Goal: Task Accomplishment & Management: Manage account settings

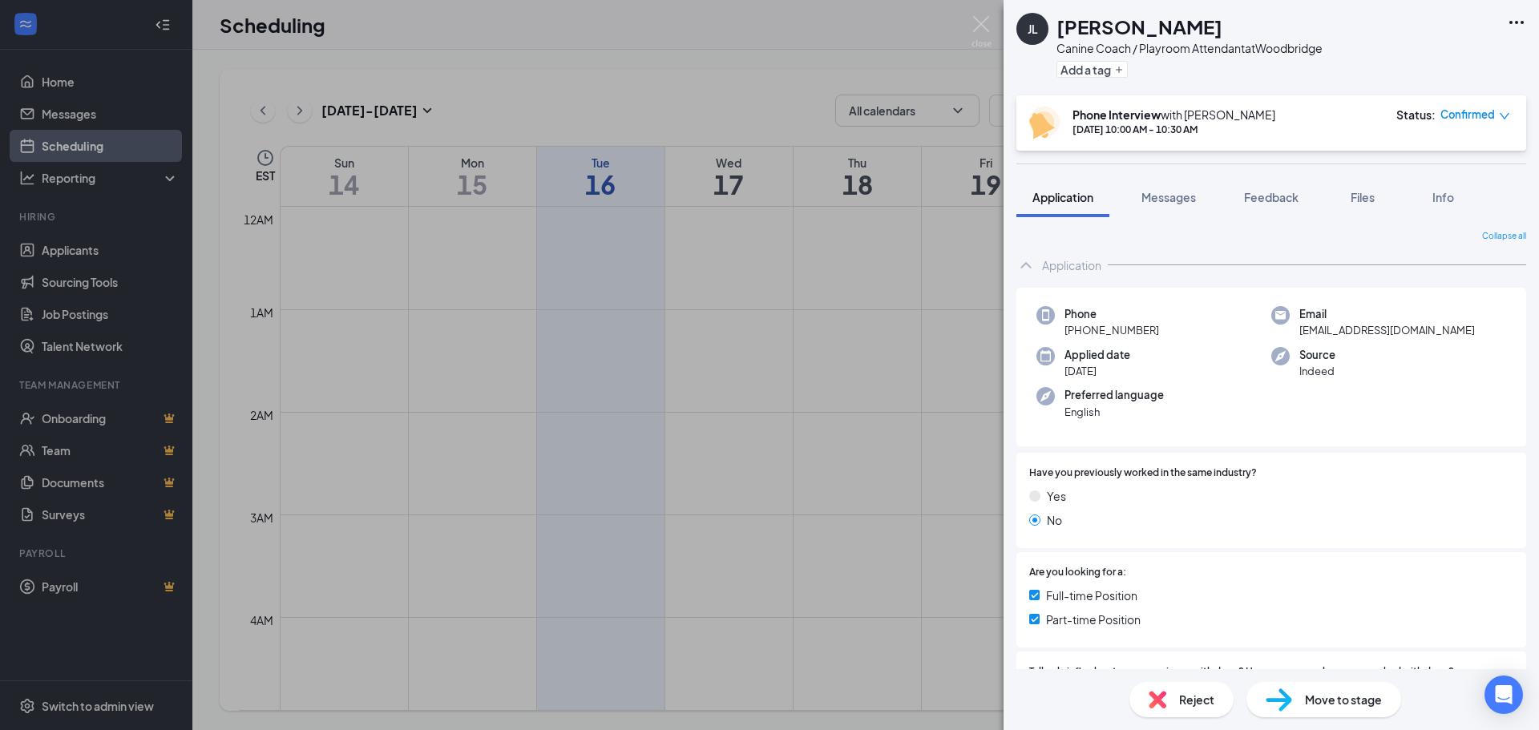
scroll to position [788, 0]
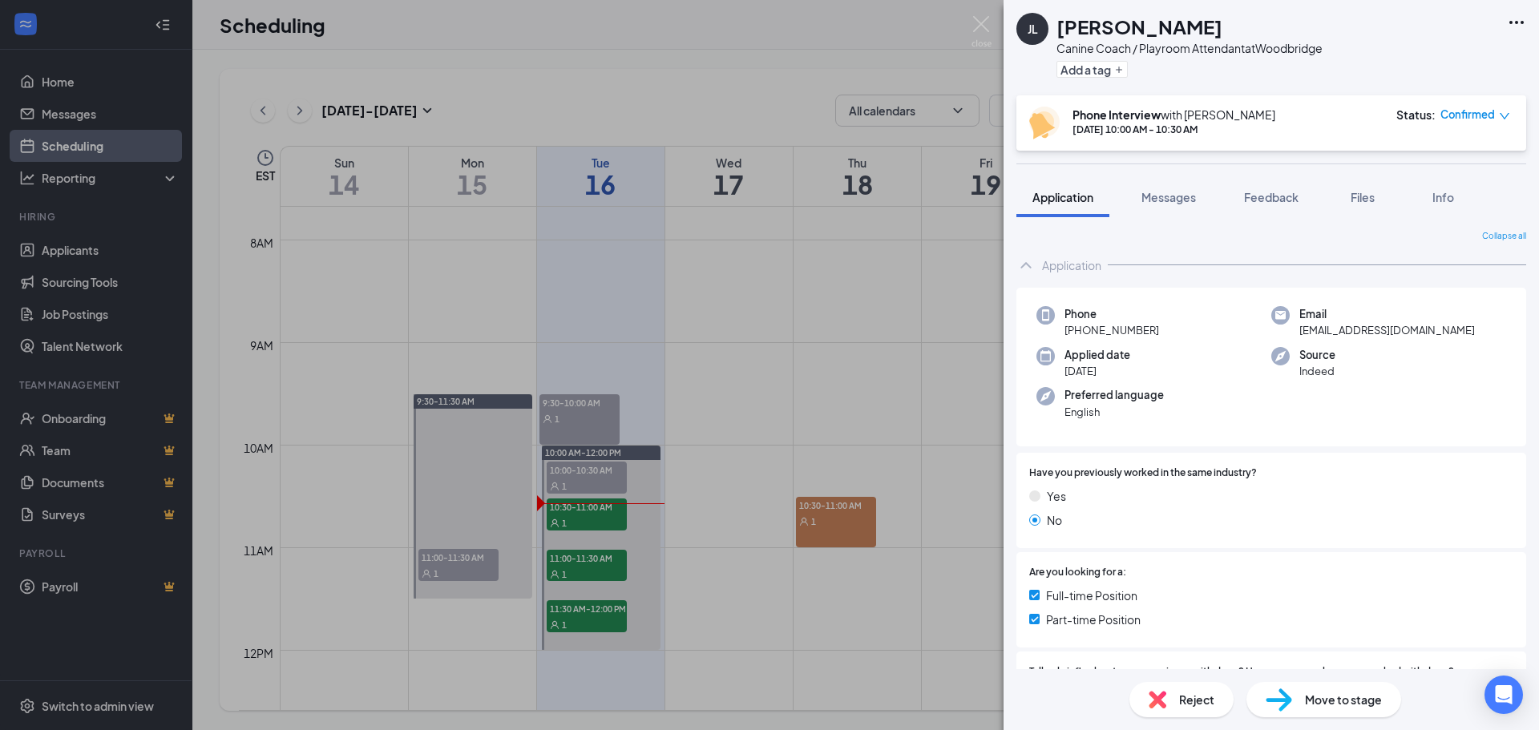
click at [552, 523] on div "[PERSON_NAME] Canine Coach / Playroom Attendant at [GEOGRAPHIC_DATA] Add a tag …" at bounding box center [769, 365] width 1539 height 730
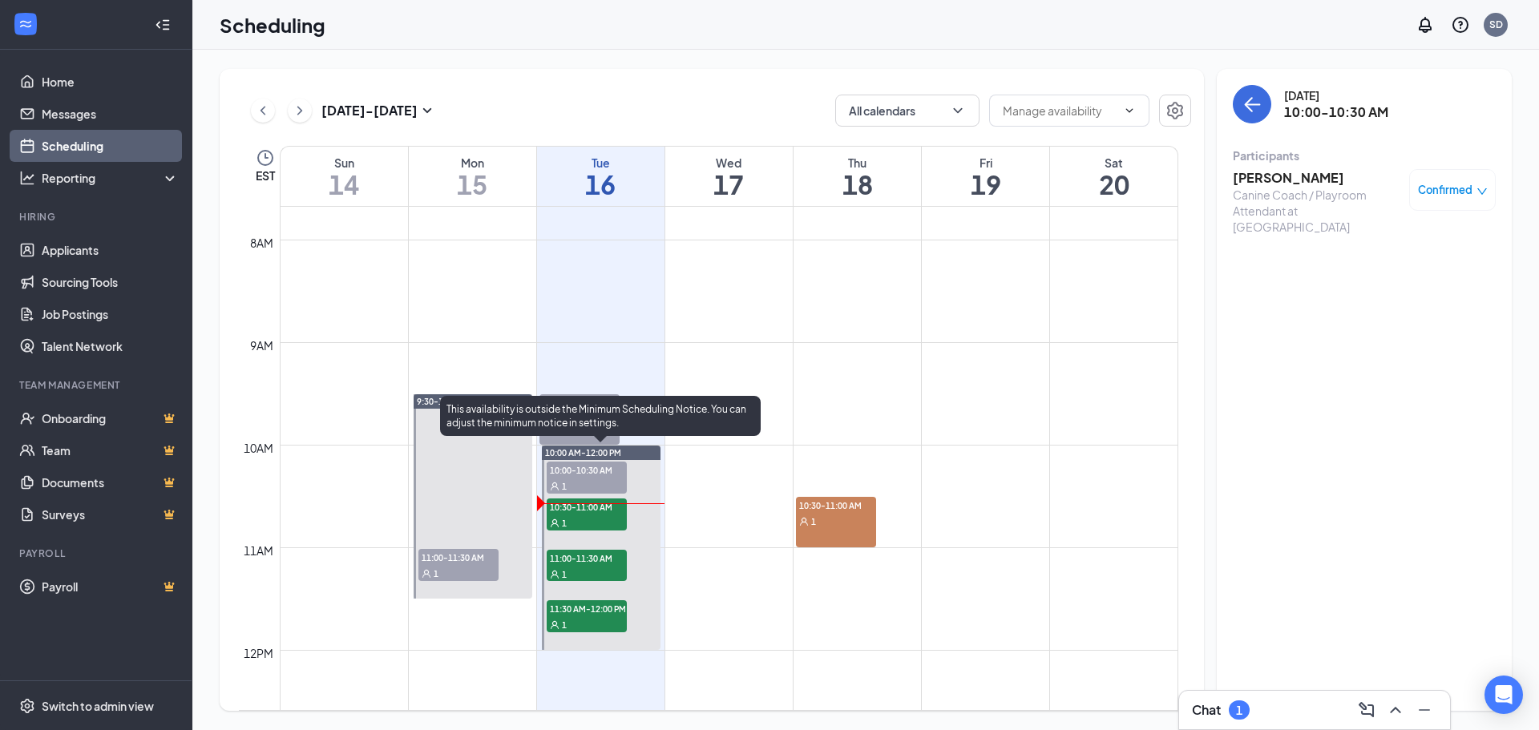
click at [585, 506] on span "10:30-11:00 AM" at bounding box center [587, 507] width 80 height 16
click at [584, 563] on span "11:00-11:30 AM" at bounding box center [587, 558] width 80 height 16
click at [587, 612] on span "11:30 AM-12:00 PM" at bounding box center [587, 609] width 80 height 16
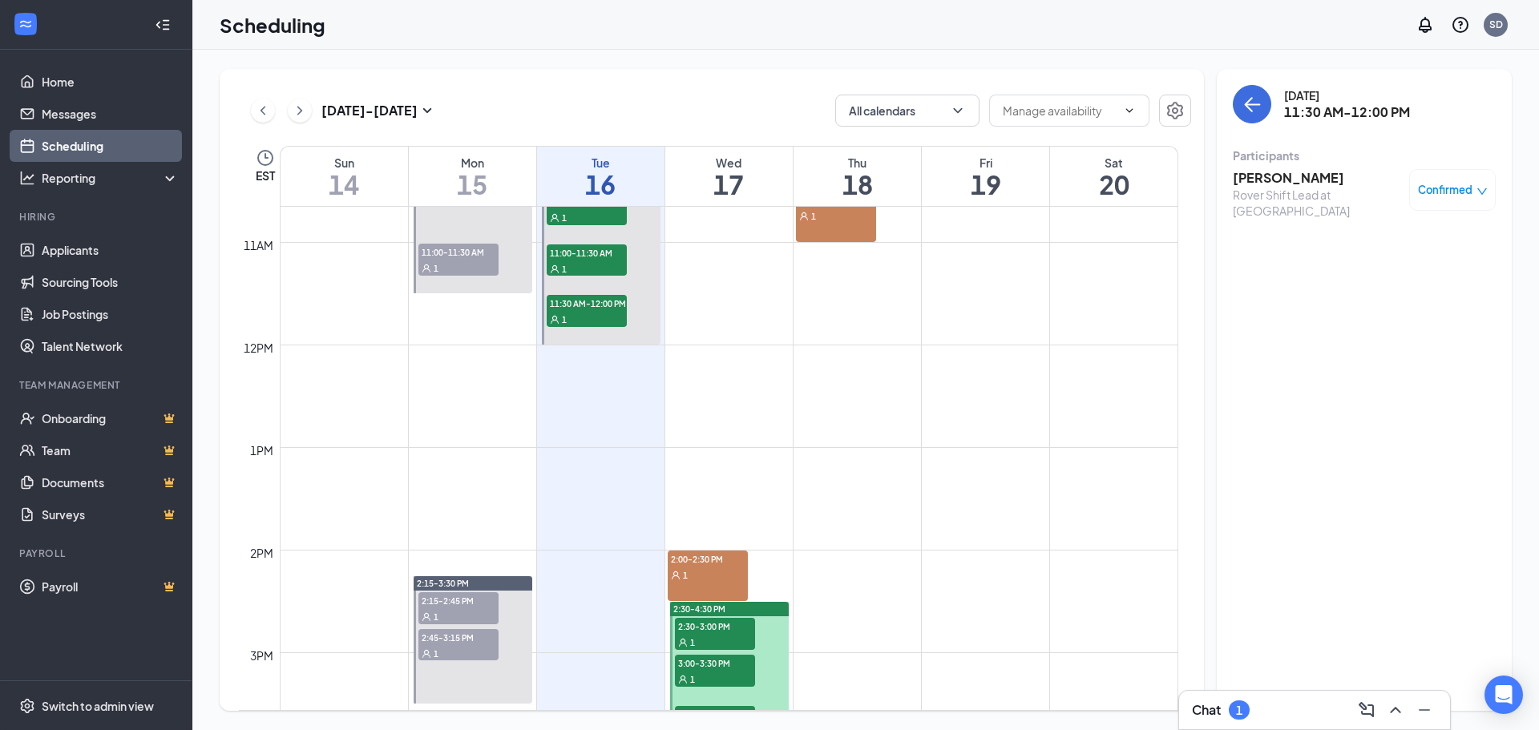
scroll to position [1189, 0]
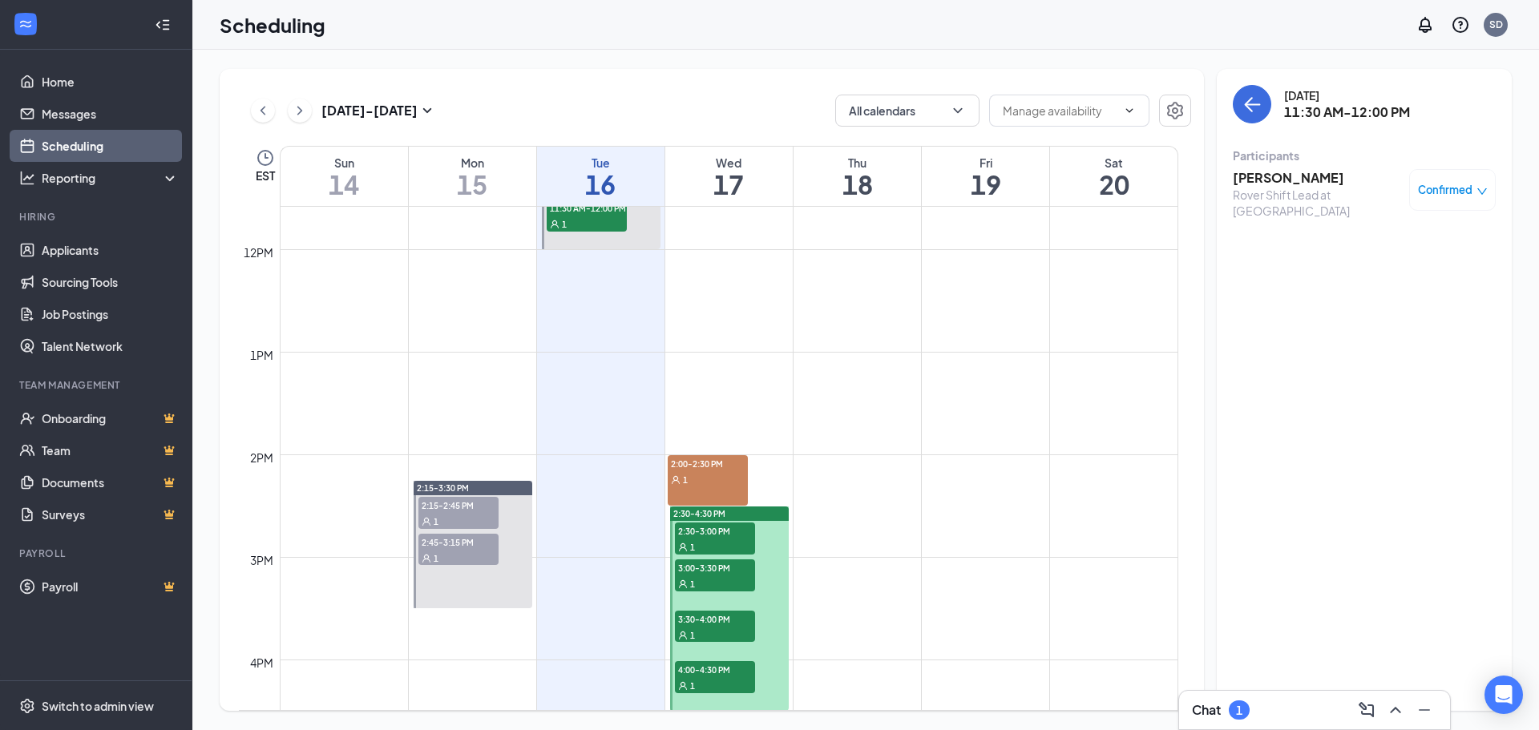
click at [712, 468] on span "2:00-2:30 PM" at bounding box center [708, 463] width 80 height 16
click at [701, 526] on span "2:30-3:00 PM" at bounding box center [715, 531] width 80 height 16
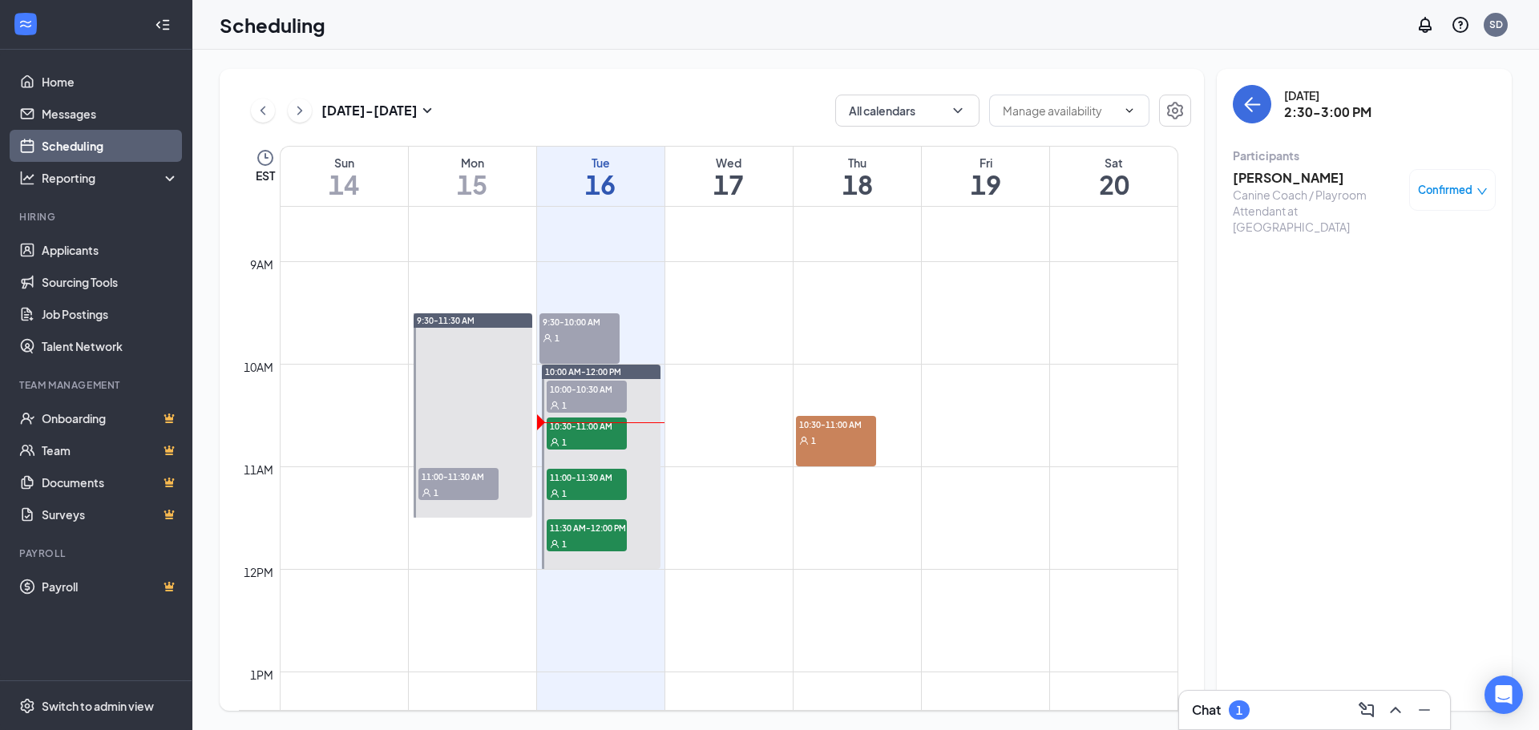
scroll to position [868, 0]
click at [818, 432] on span "10:30-11:00 AM" at bounding box center [836, 425] width 80 height 16
click at [297, 111] on icon "ChevronRight" at bounding box center [300, 110] width 16 height 19
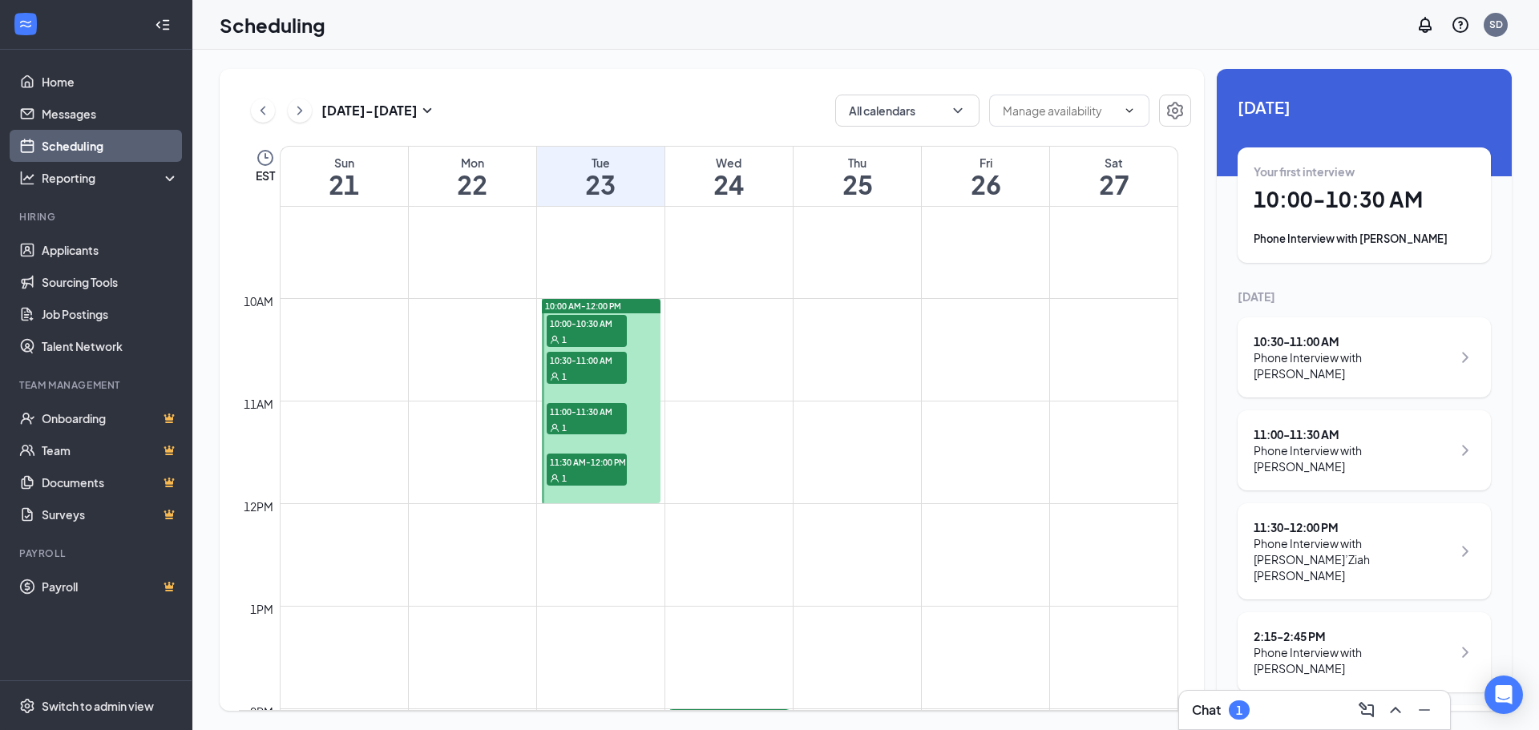
scroll to position [948, 0]
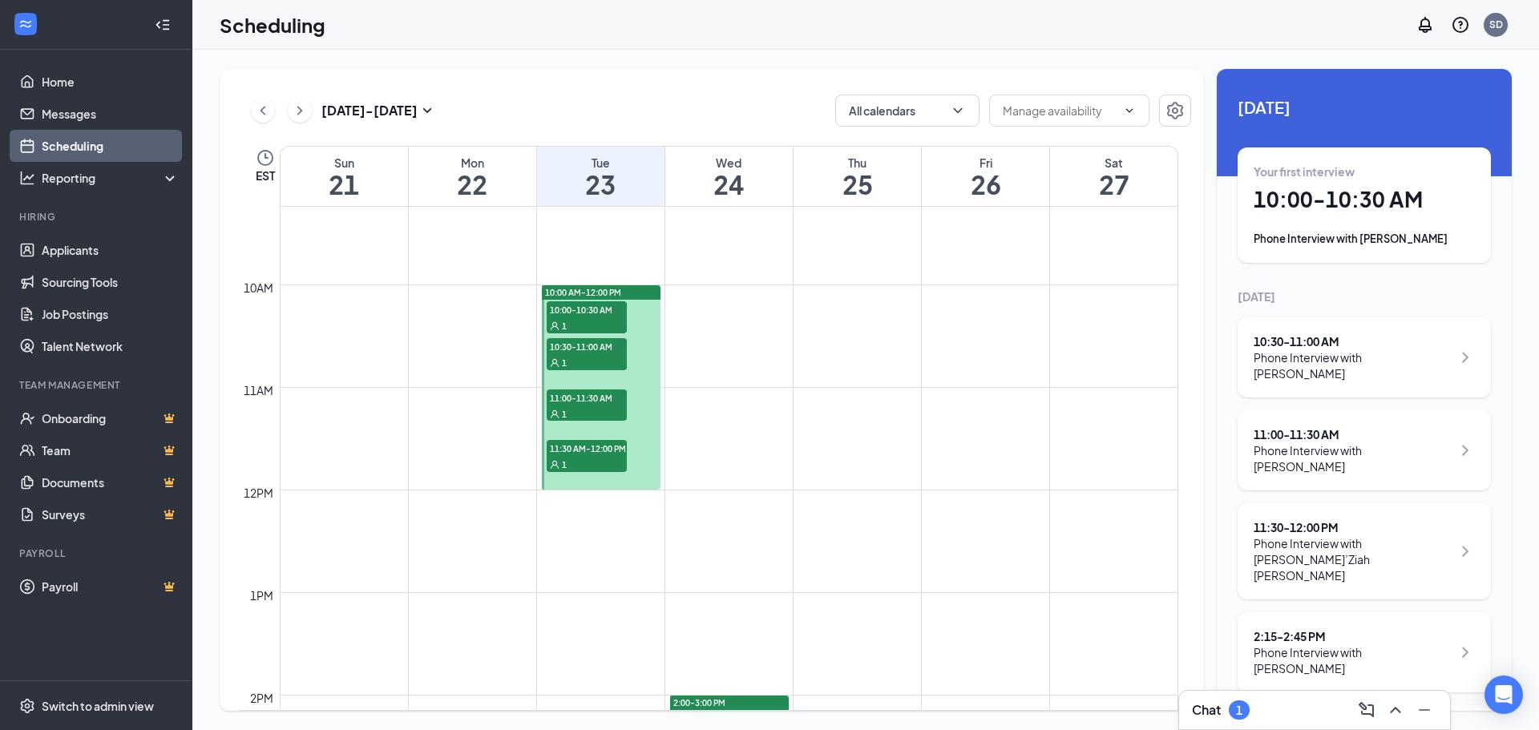
click at [590, 296] on span "10:00 AM-12:00 PM" at bounding box center [583, 292] width 76 height 11
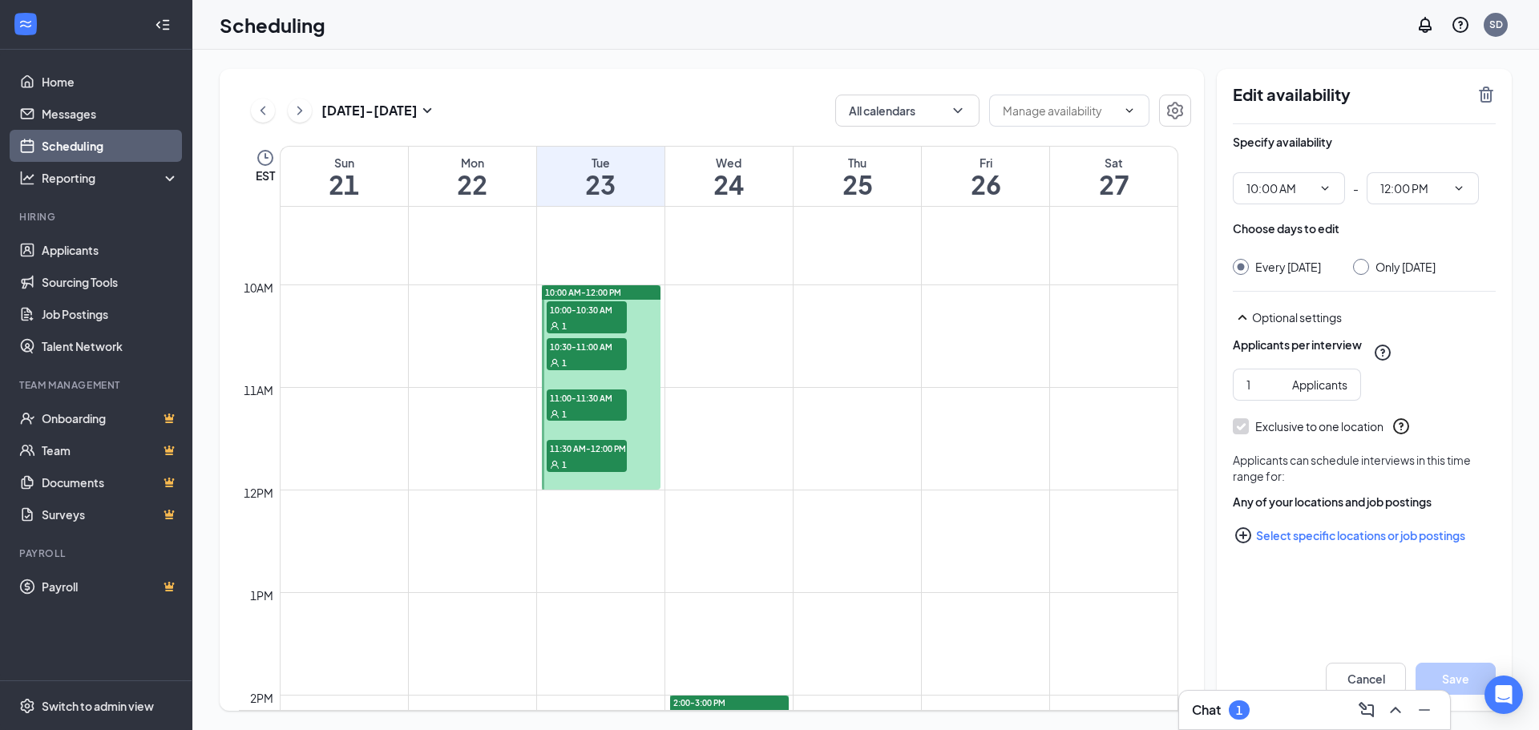
click at [588, 311] on span "10:00-10:30 AM" at bounding box center [587, 309] width 80 height 16
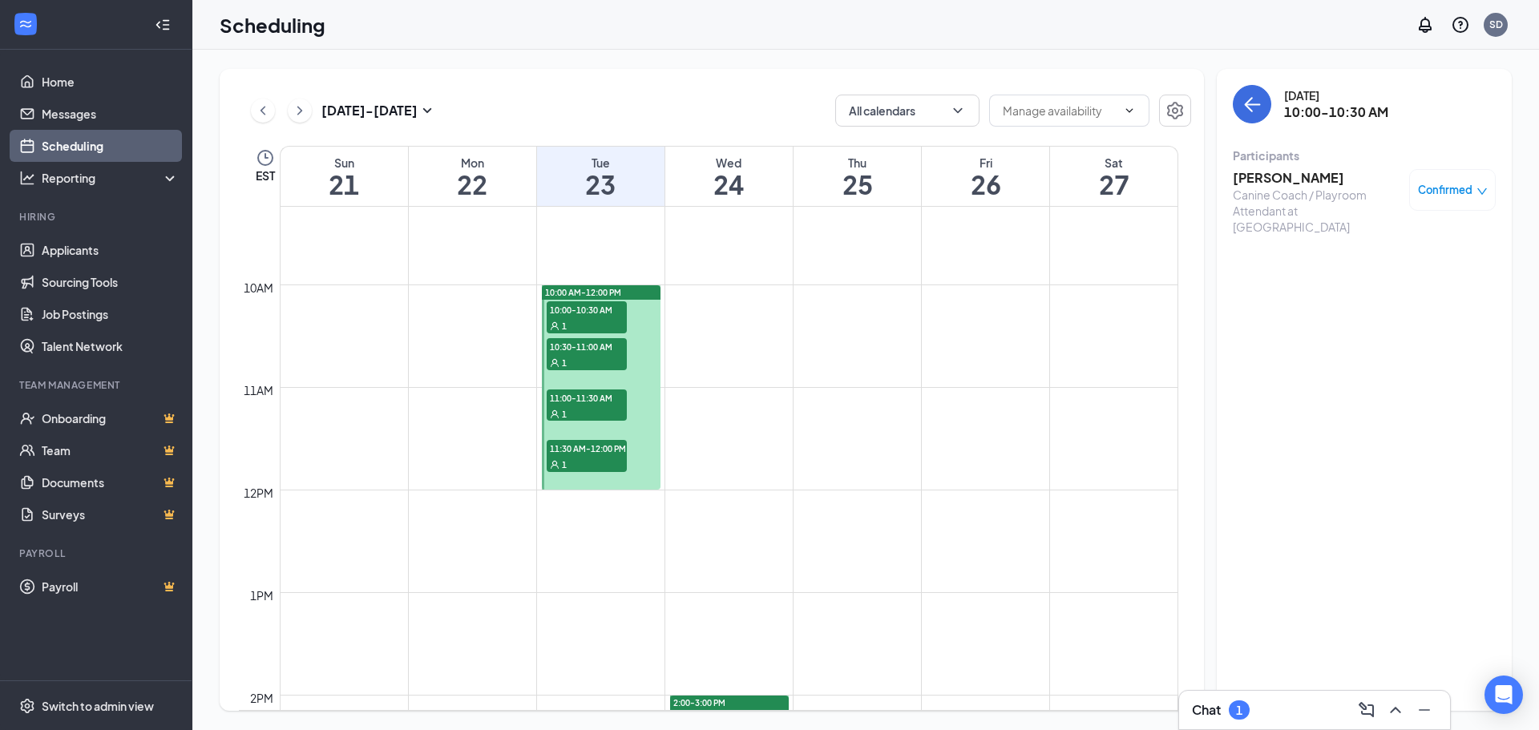
click at [584, 349] on span "10:30-11:00 AM" at bounding box center [587, 346] width 80 height 16
click at [580, 401] on span "11:00-11:30 AM" at bounding box center [587, 398] width 80 height 16
click at [568, 460] on div "1" at bounding box center [587, 464] width 80 height 16
click at [264, 123] on div "[DATE] - [DATE]" at bounding box center [344, 111] width 186 height 32
click at [271, 111] on button at bounding box center [263, 111] width 24 height 24
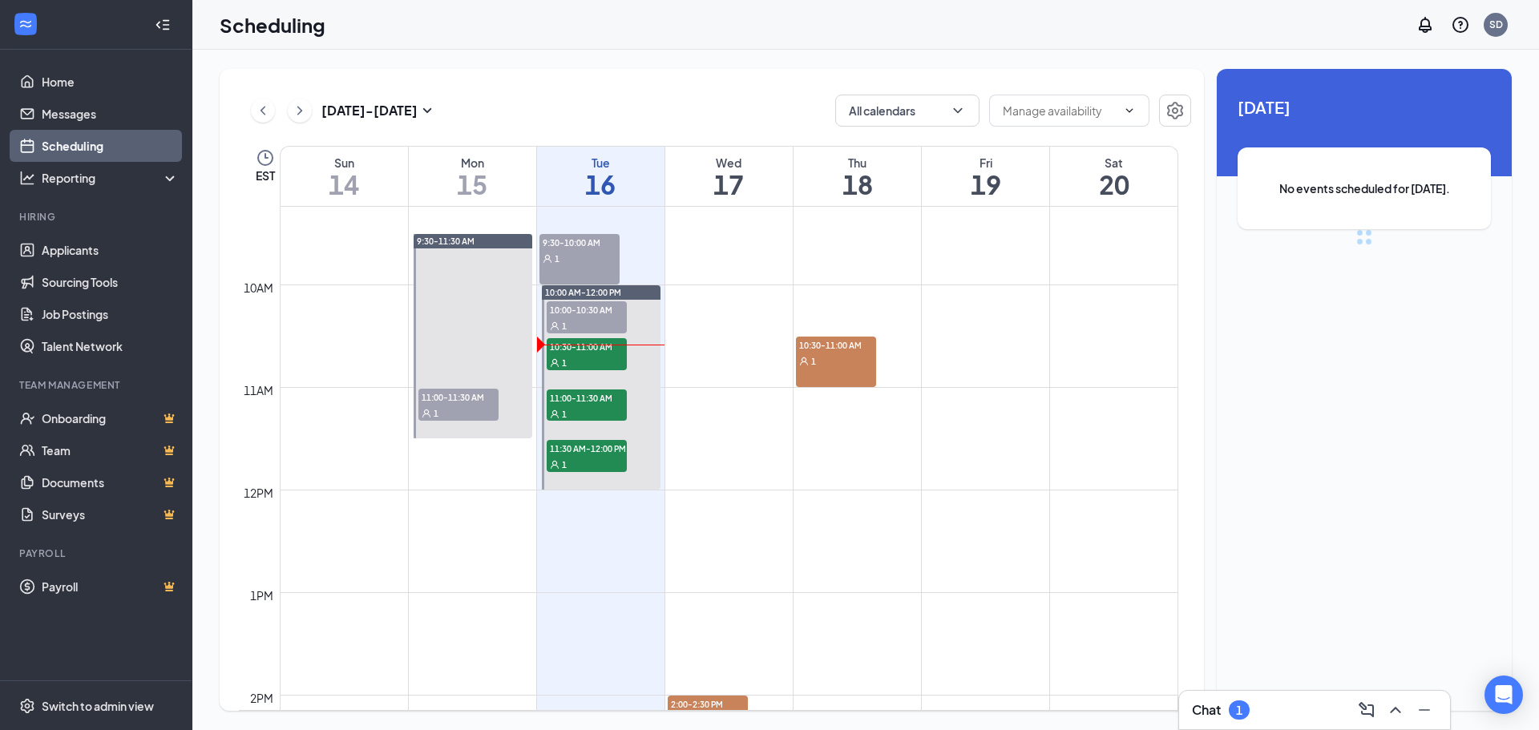
scroll to position [788, 0]
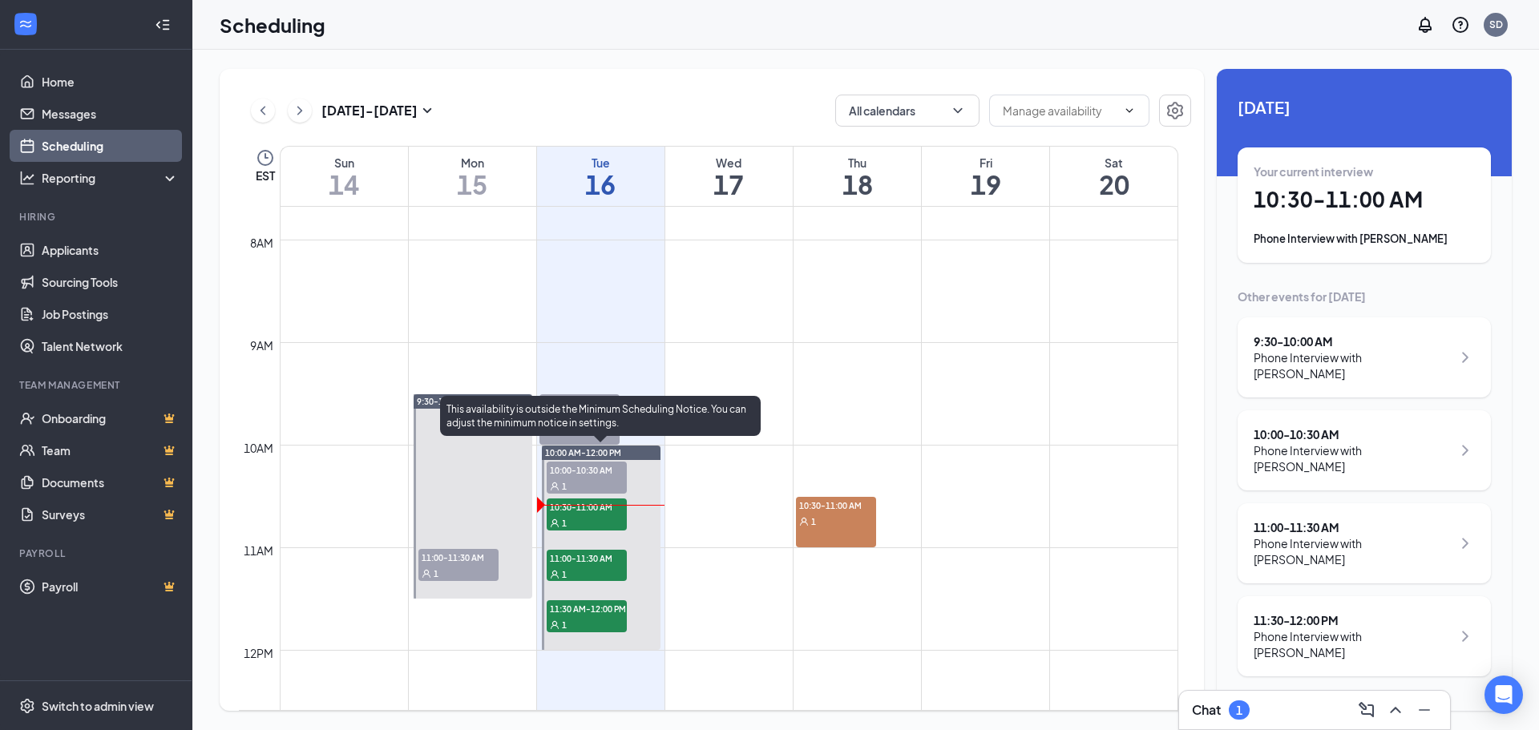
click at [577, 506] on span "10:30-11:00 AM" at bounding box center [587, 507] width 80 height 16
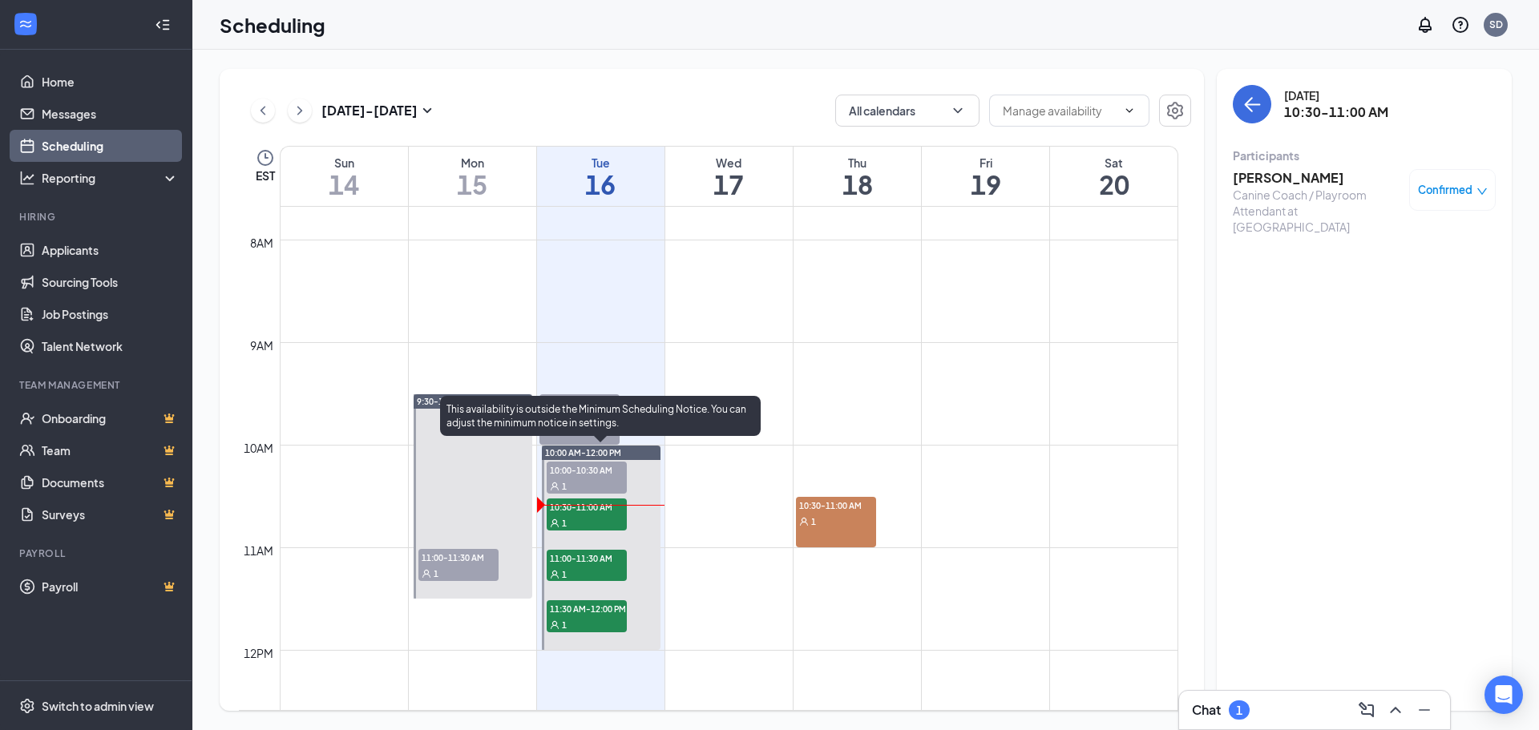
click at [580, 556] on span "11:00-11:30 AM" at bounding box center [587, 558] width 80 height 16
click at [595, 609] on span "11:30 AM-12:00 PM" at bounding box center [587, 609] width 80 height 16
click at [568, 516] on div "1" at bounding box center [587, 523] width 80 height 16
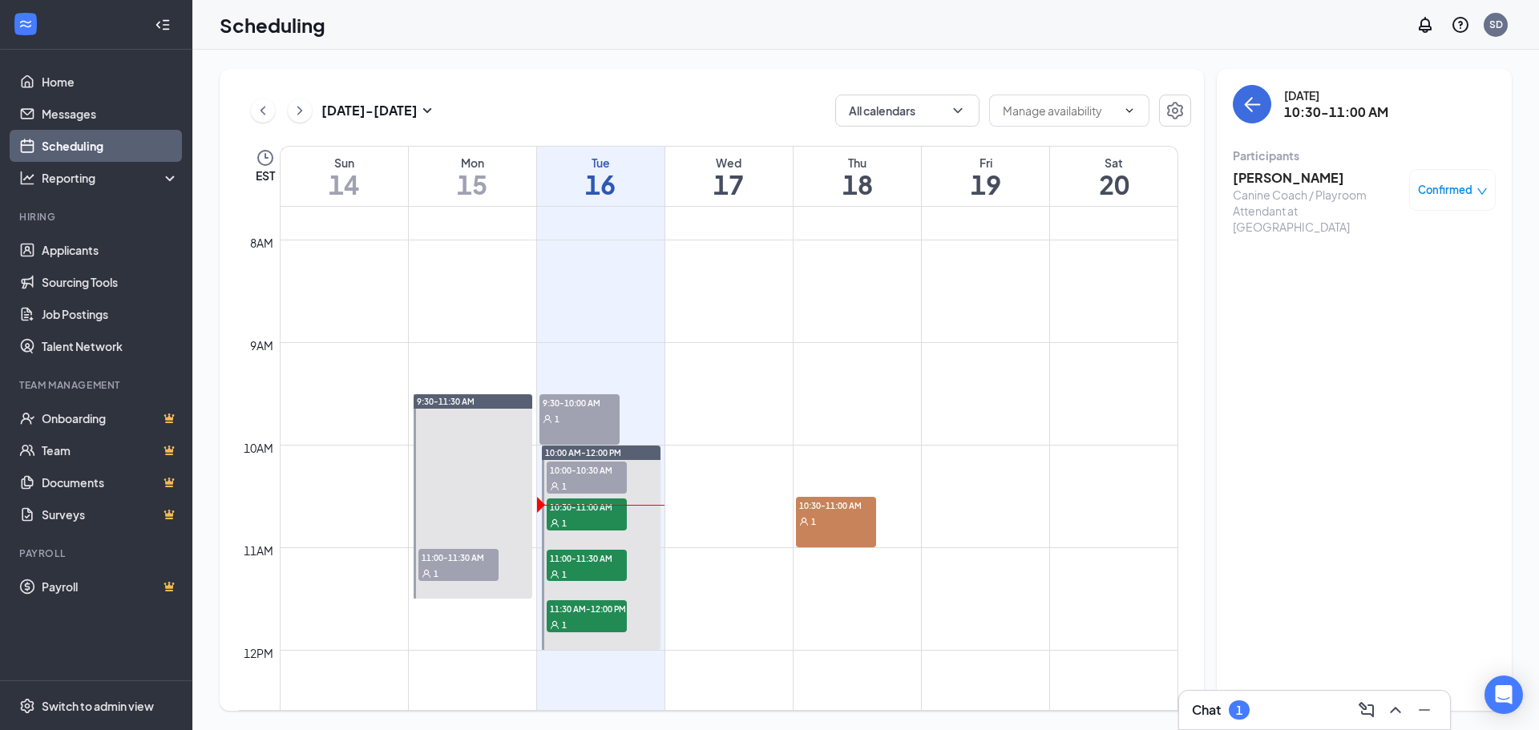
click at [1305, 182] on h3 "[PERSON_NAME]" at bounding box center [1317, 178] width 168 height 18
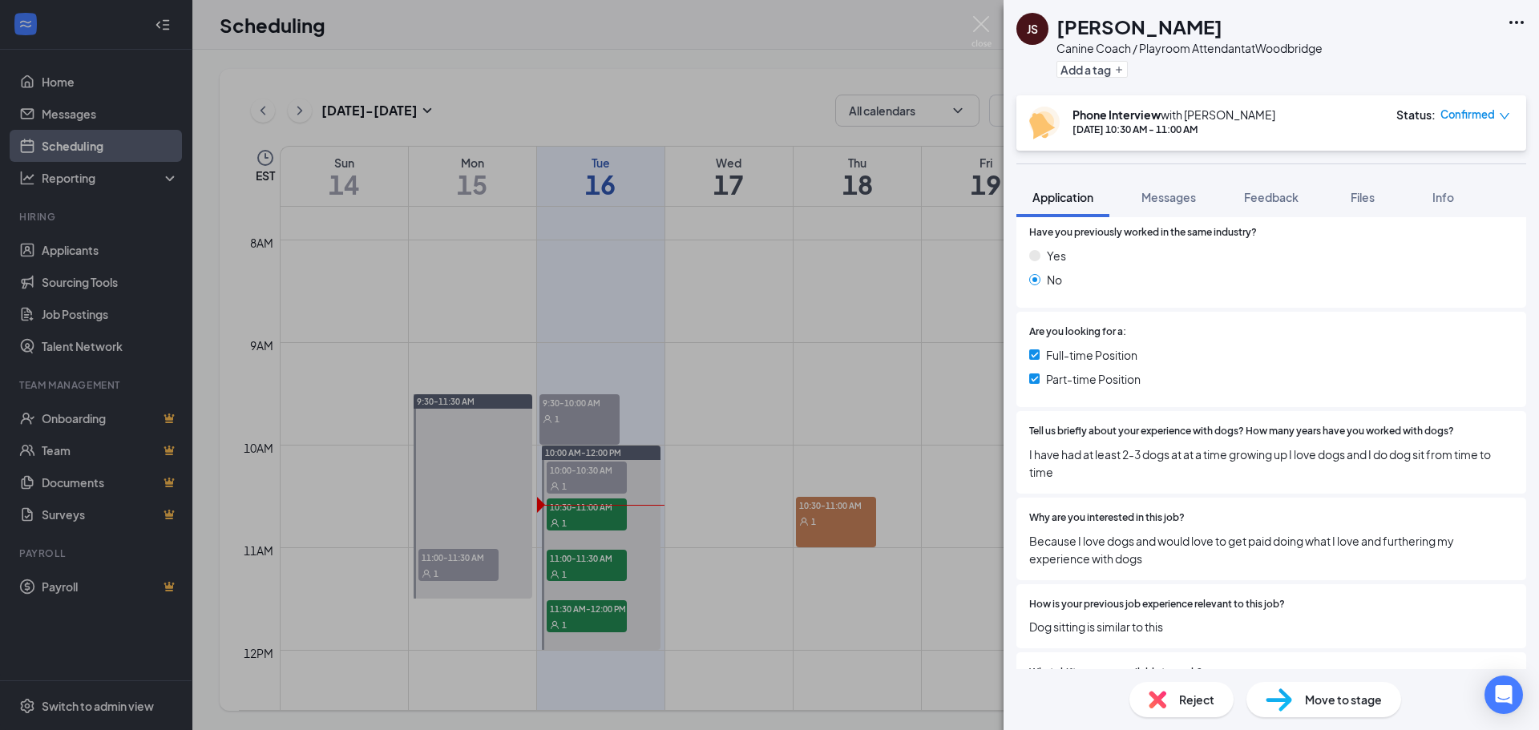
scroll to position [321, 0]
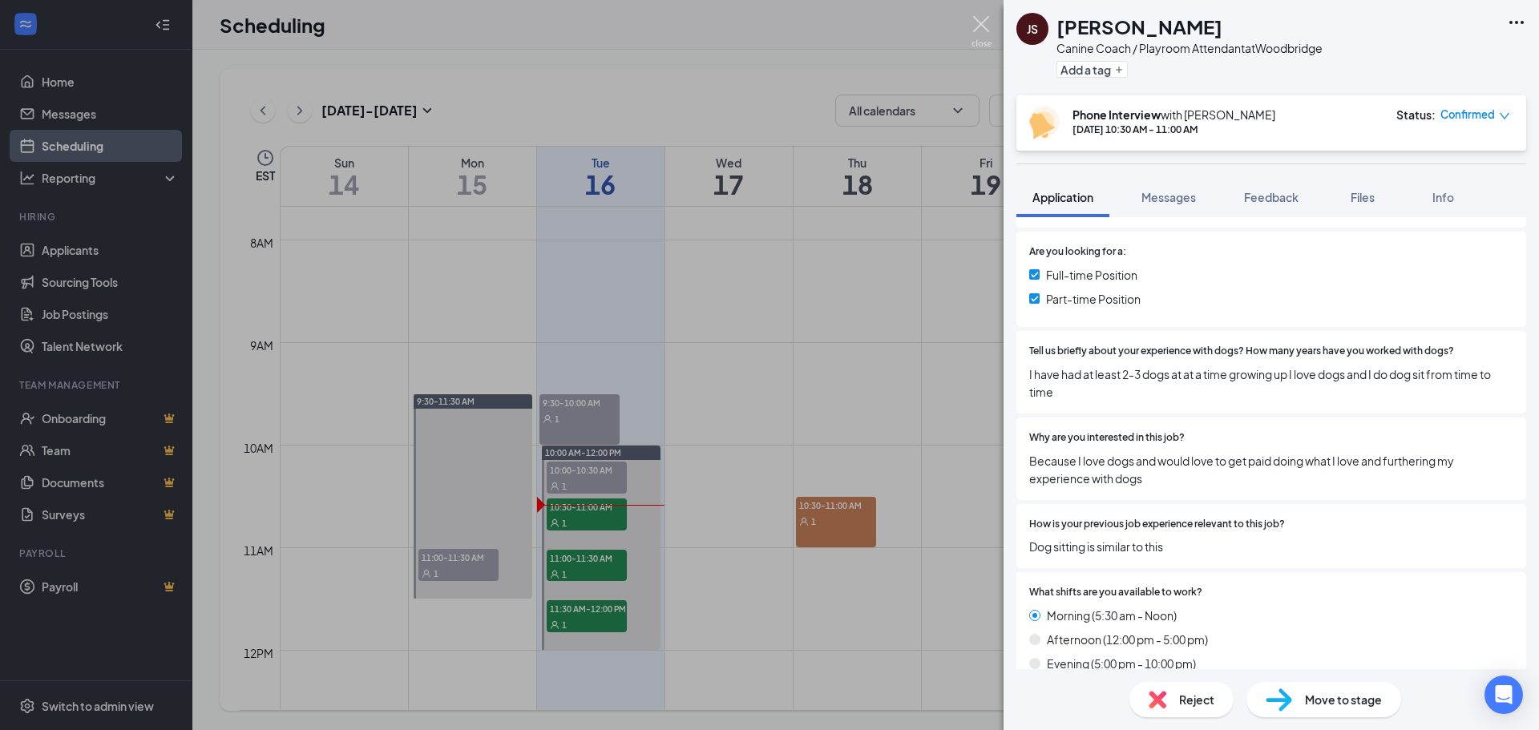
click at [985, 22] on img at bounding box center [982, 31] width 20 height 31
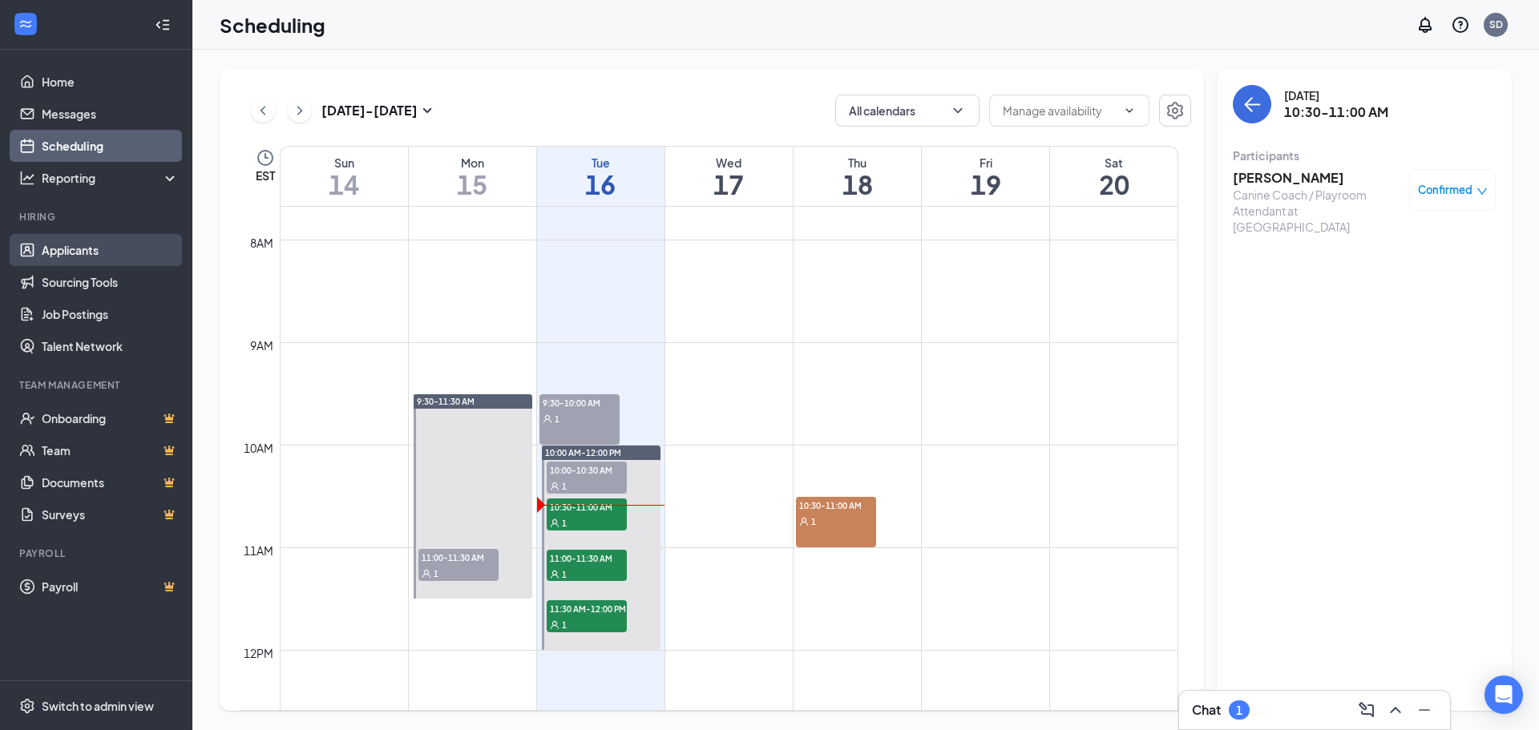
click at [108, 246] on link "Applicants" at bounding box center [110, 250] width 137 height 32
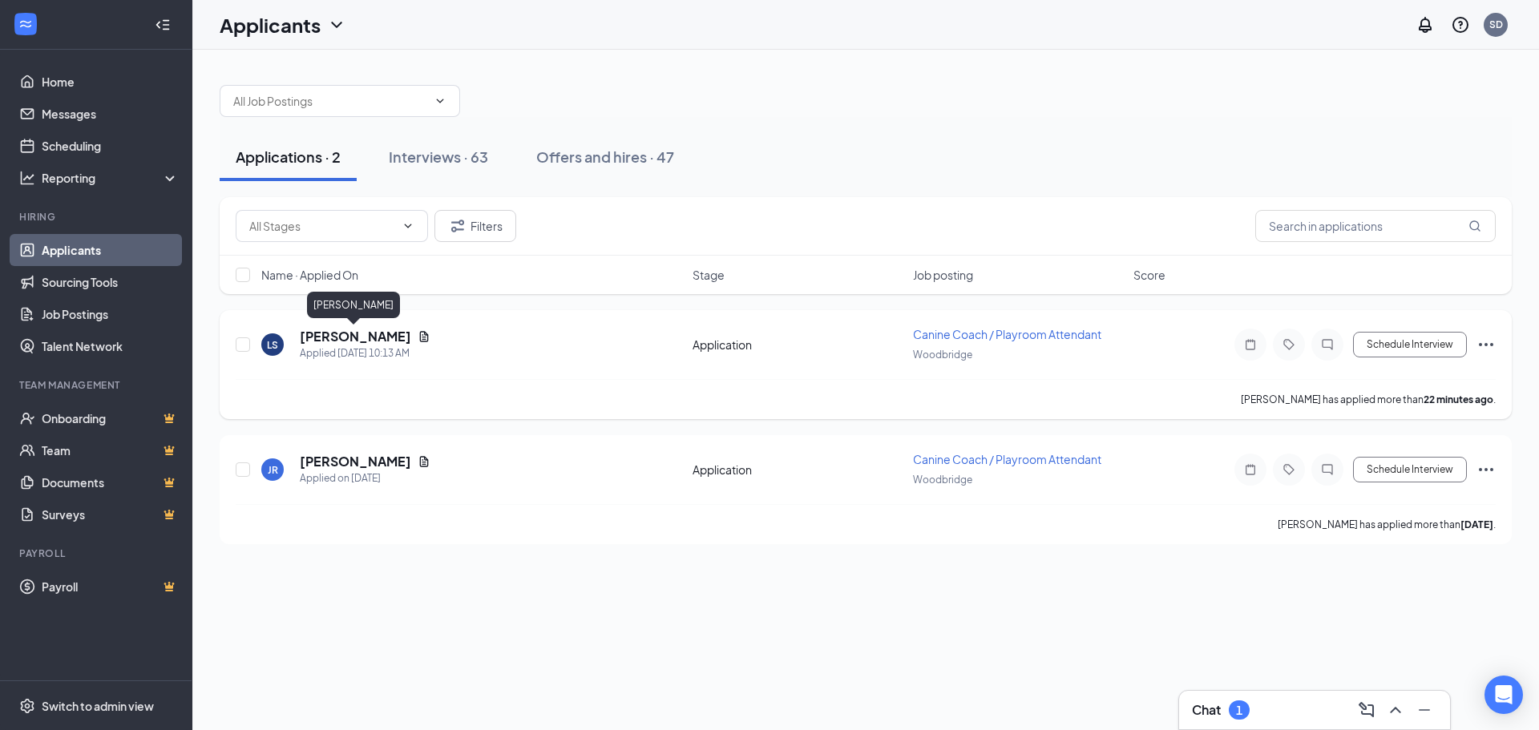
click at [362, 338] on h5 "[PERSON_NAME]" at bounding box center [355, 337] width 111 height 18
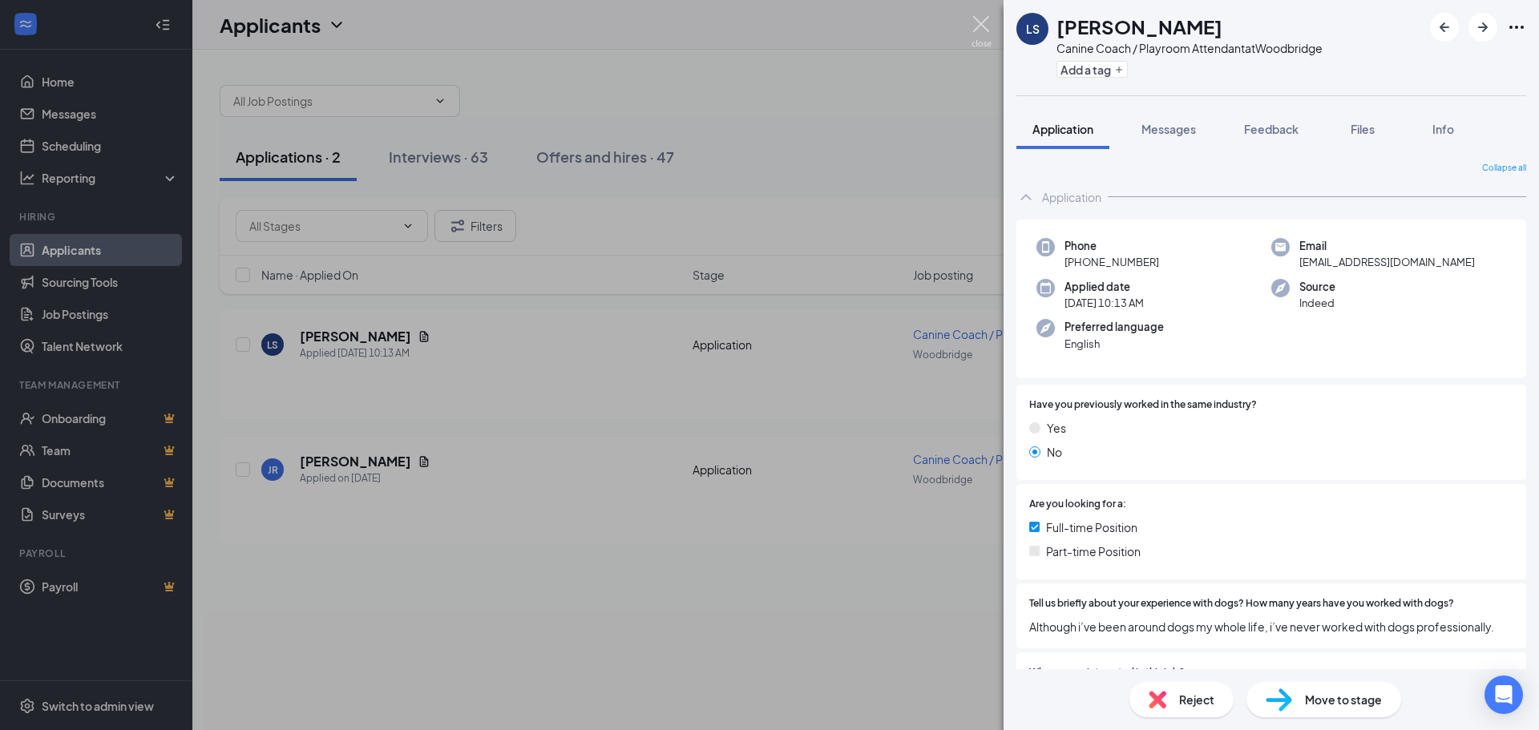
click at [986, 24] on img at bounding box center [982, 31] width 20 height 31
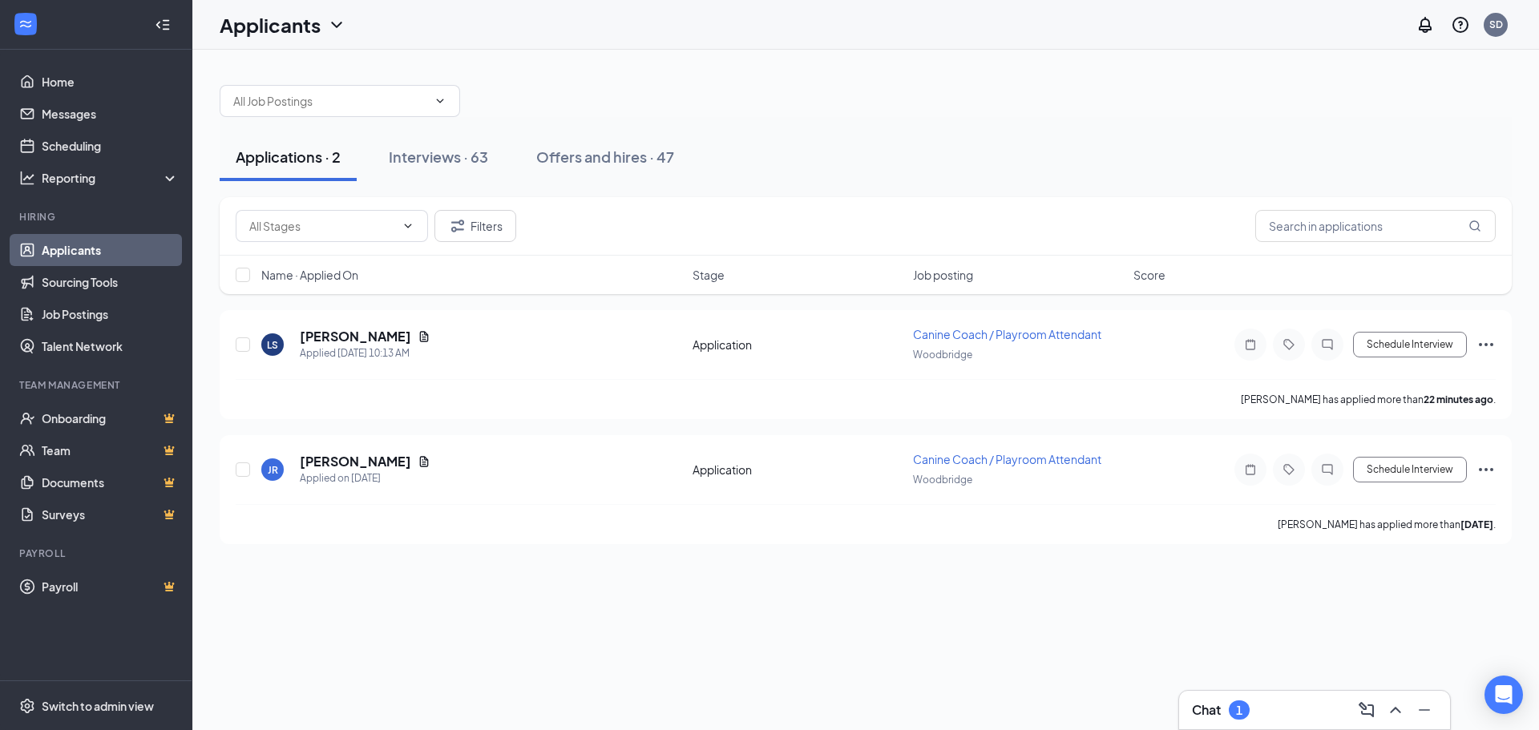
click at [79, 249] on link "Applicants" at bounding box center [110, 250] width 137 height 32
click at [56, 153] on link "Scheduling" at bounding box center [110, 146] width 137 height 32
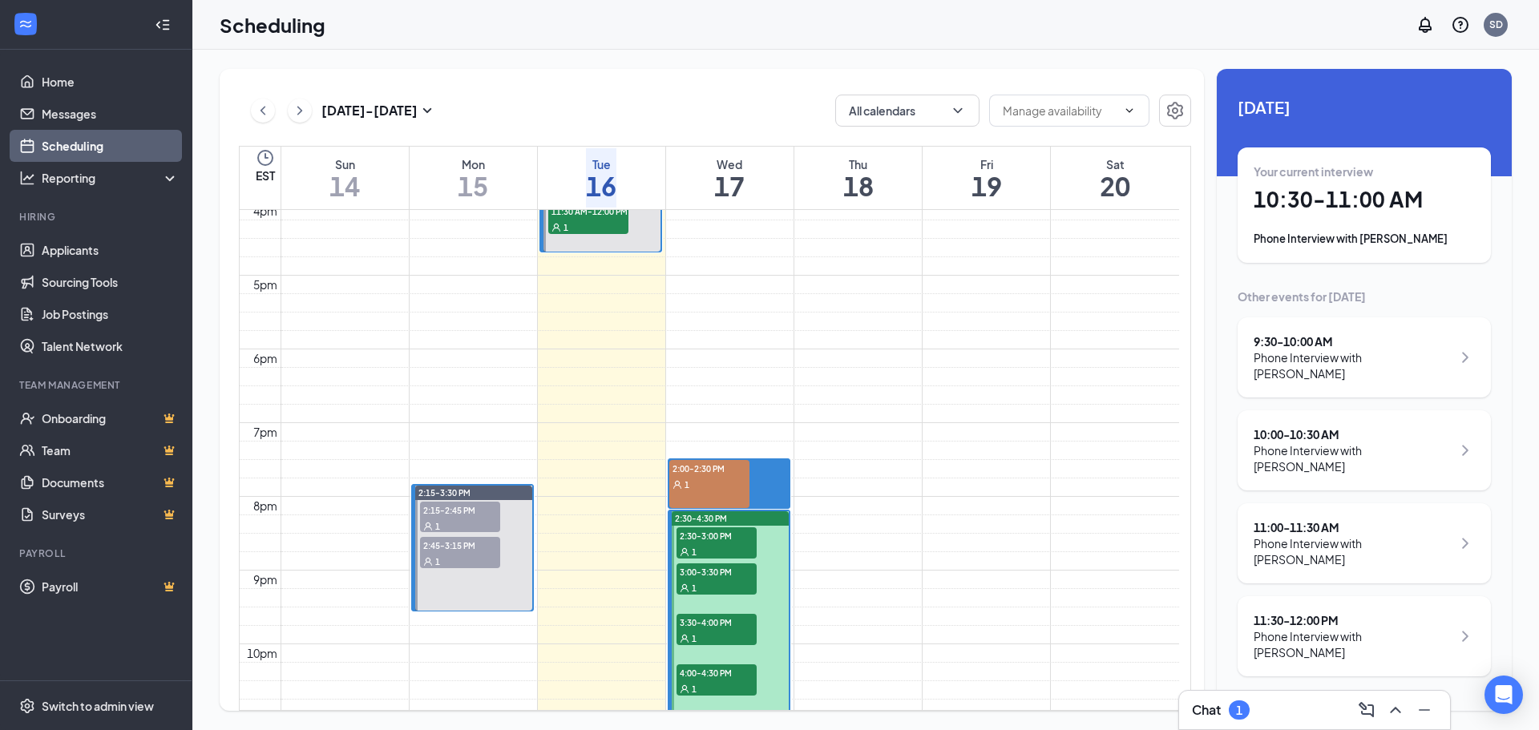
scroll to position [1189, 0]
click at [706, 601] on div at bounding box center [730, 612] width 117 height 202
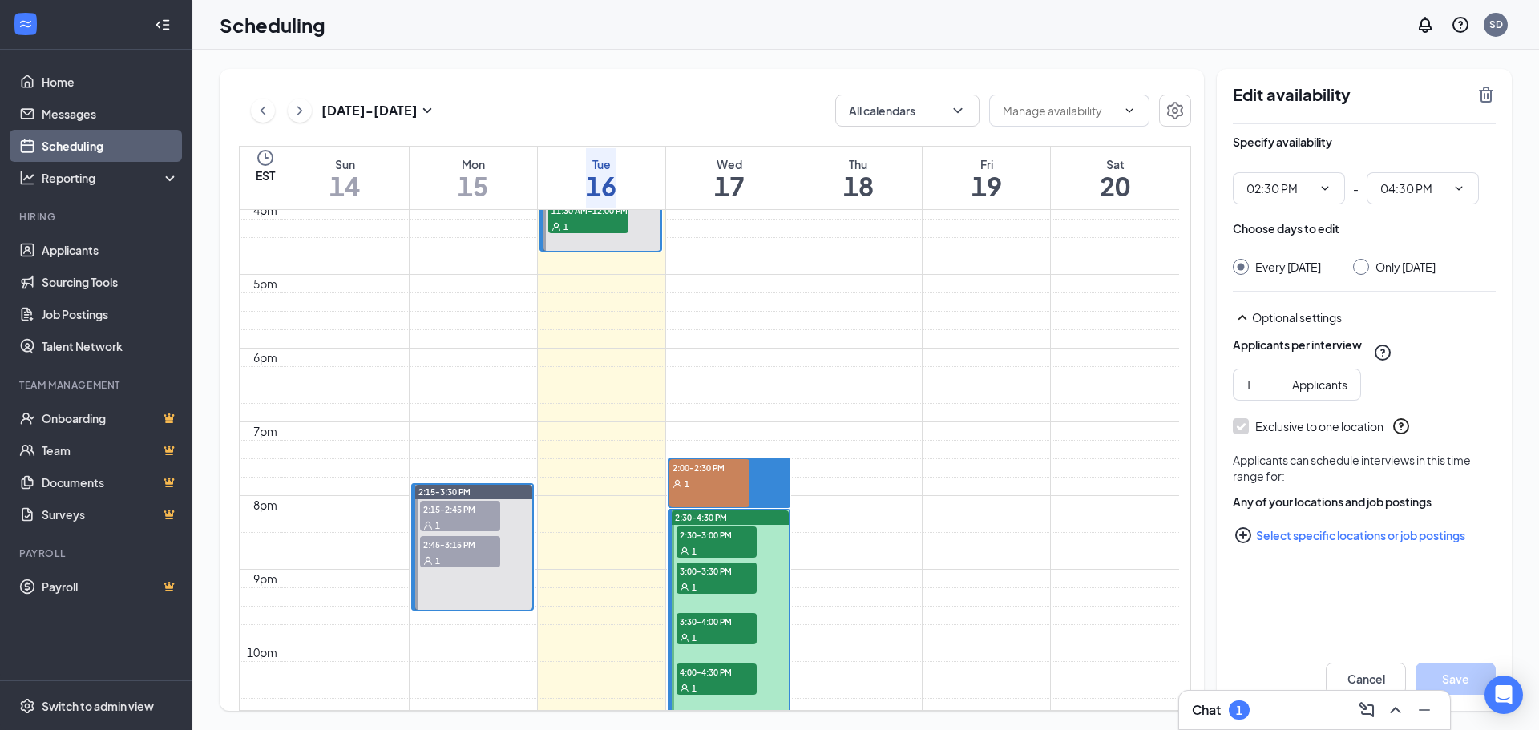
click at [720, 571] on span "3:00-3:30 PM" at bounding box center [717, 571] width 80 height 16
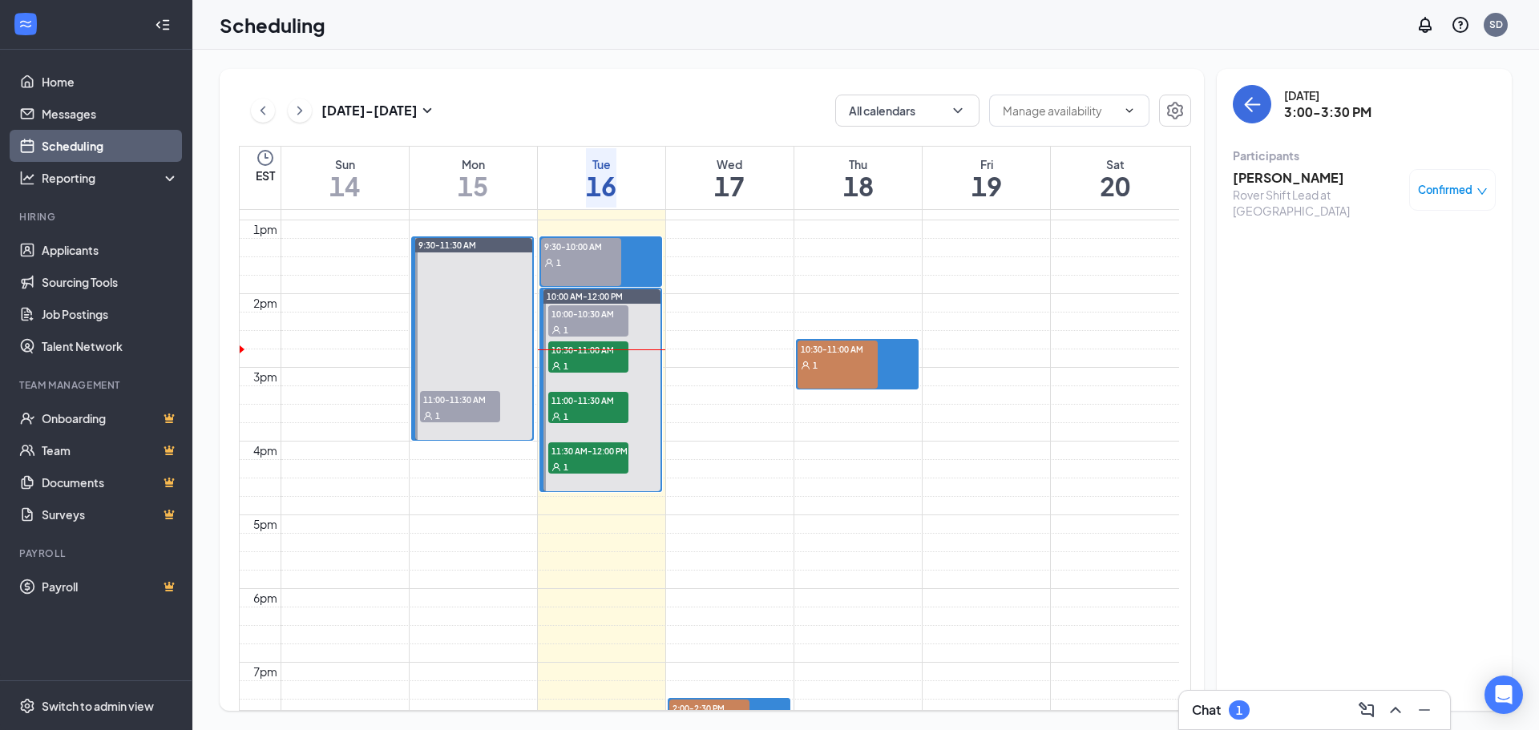
scroll to position [868, 0]
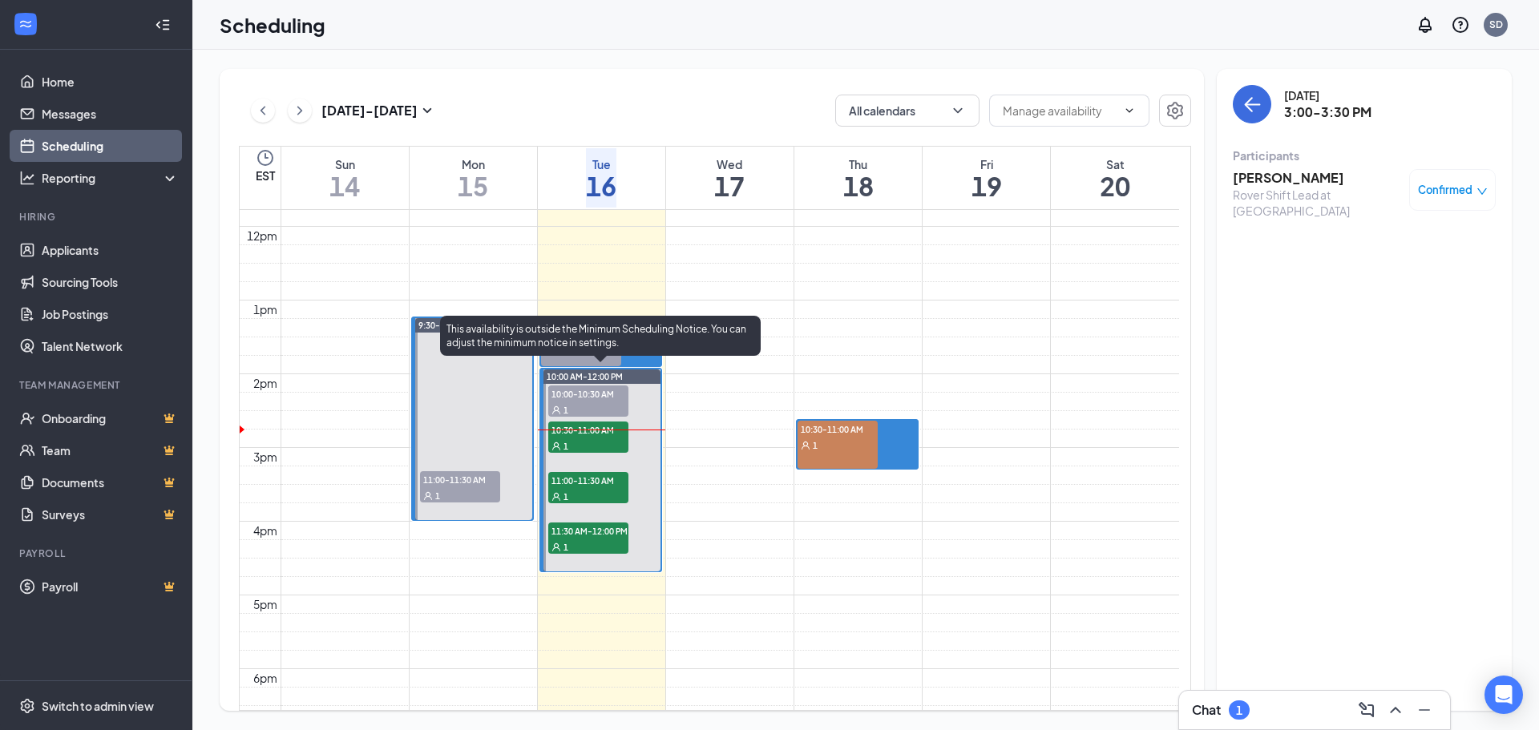
click at [595, 423] on span "10:30-11:00 AM" at bounding box center [588, 430] width 80 height 16
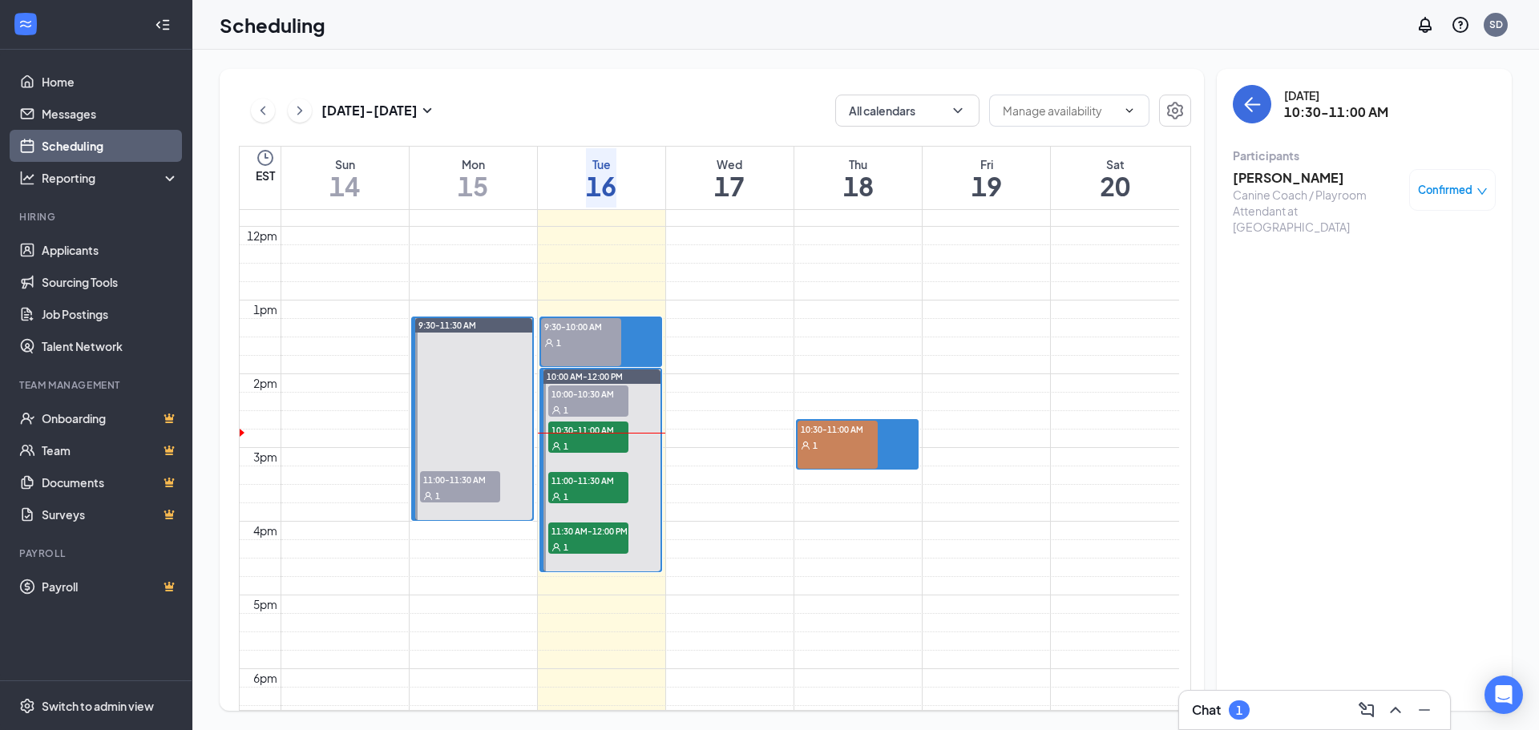
click at [1296, 170] on h3 "[PERSON_NAME]" at bounding box center [1317, 178] width 168 height 18
click at [1303, 181] on h3 "[PERSON_NAME]" at bounding box center [1317, 178] width 168 height 18
click at [1269, 172] on h3 "[PERSON_NAME]" at bounding box center [1317, 178] width 168 height 18
click at [1257, 179] on h3 "[PERSON_NAME]" at bounding box center [1317, 178] width 168 height 18
click at [1321, 178] on h3 "[PERSON_NAME]" at bounding box center [1317, 178] width 168 height 18
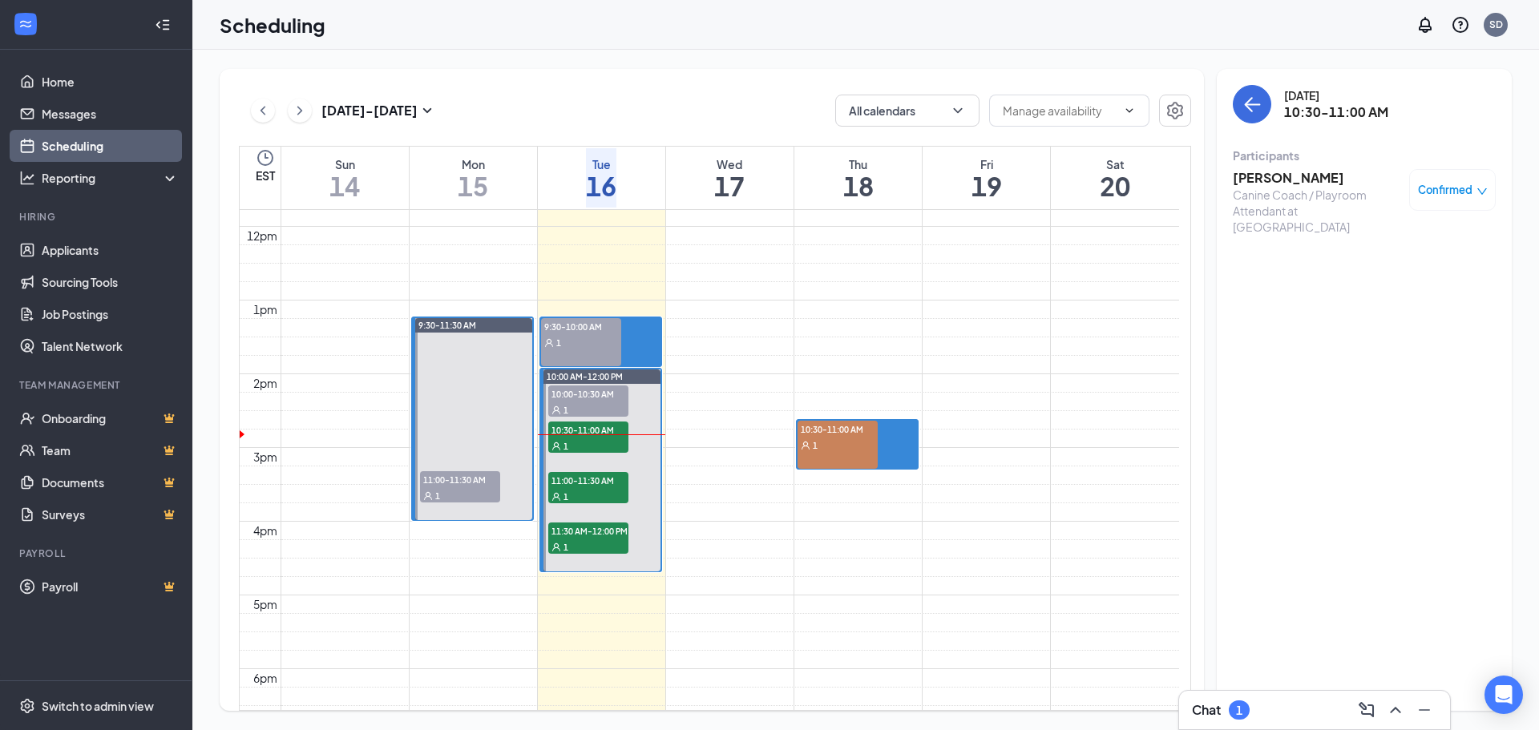
click at [1282, 177] on h3 "[PERSON_NAME]" at bounding box center [1317, 178] width 168 height 18
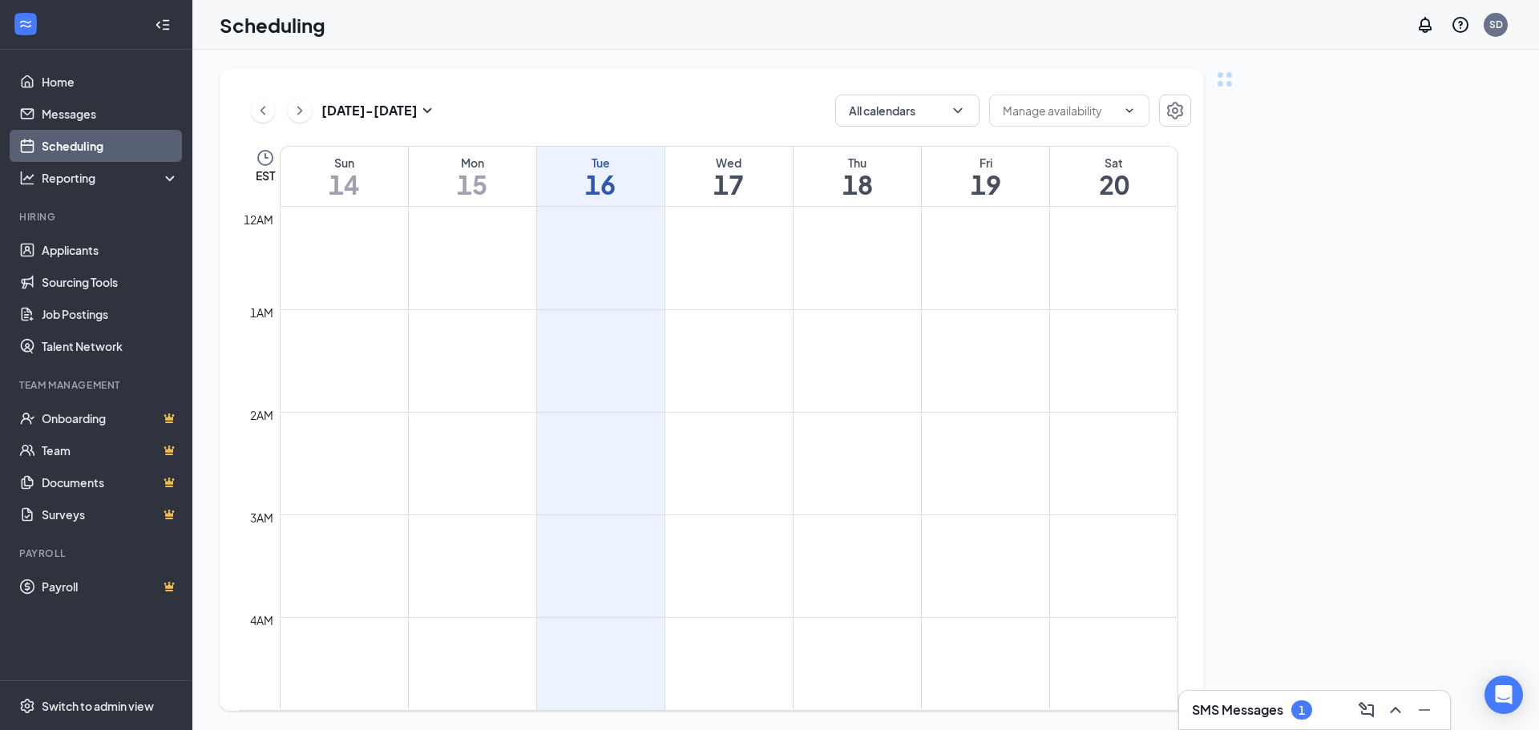
scroll to position [788, 0]
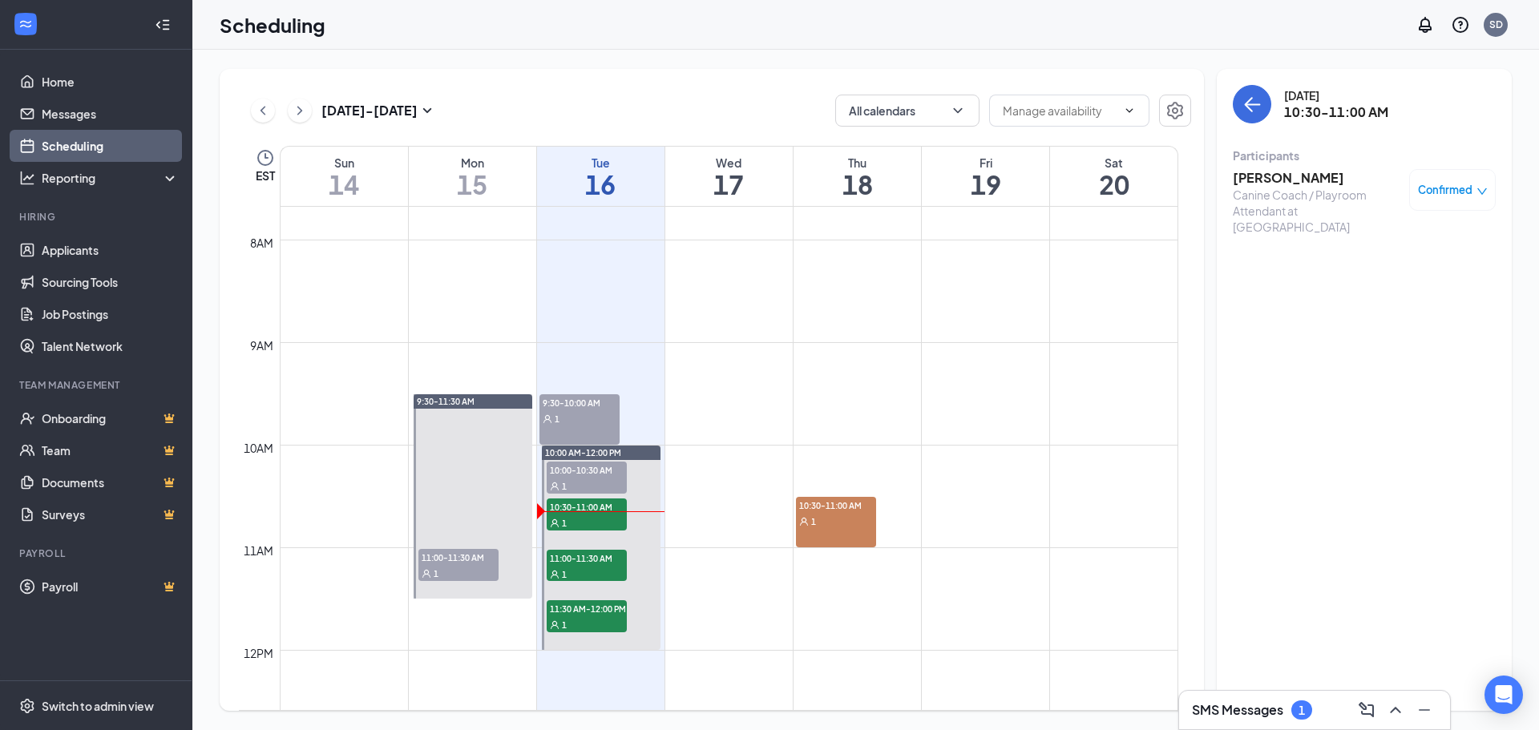
click at [1285, 176] on h3 "[PERSON_NAME]" at bounding box center [1317, 178] width 168 height 18
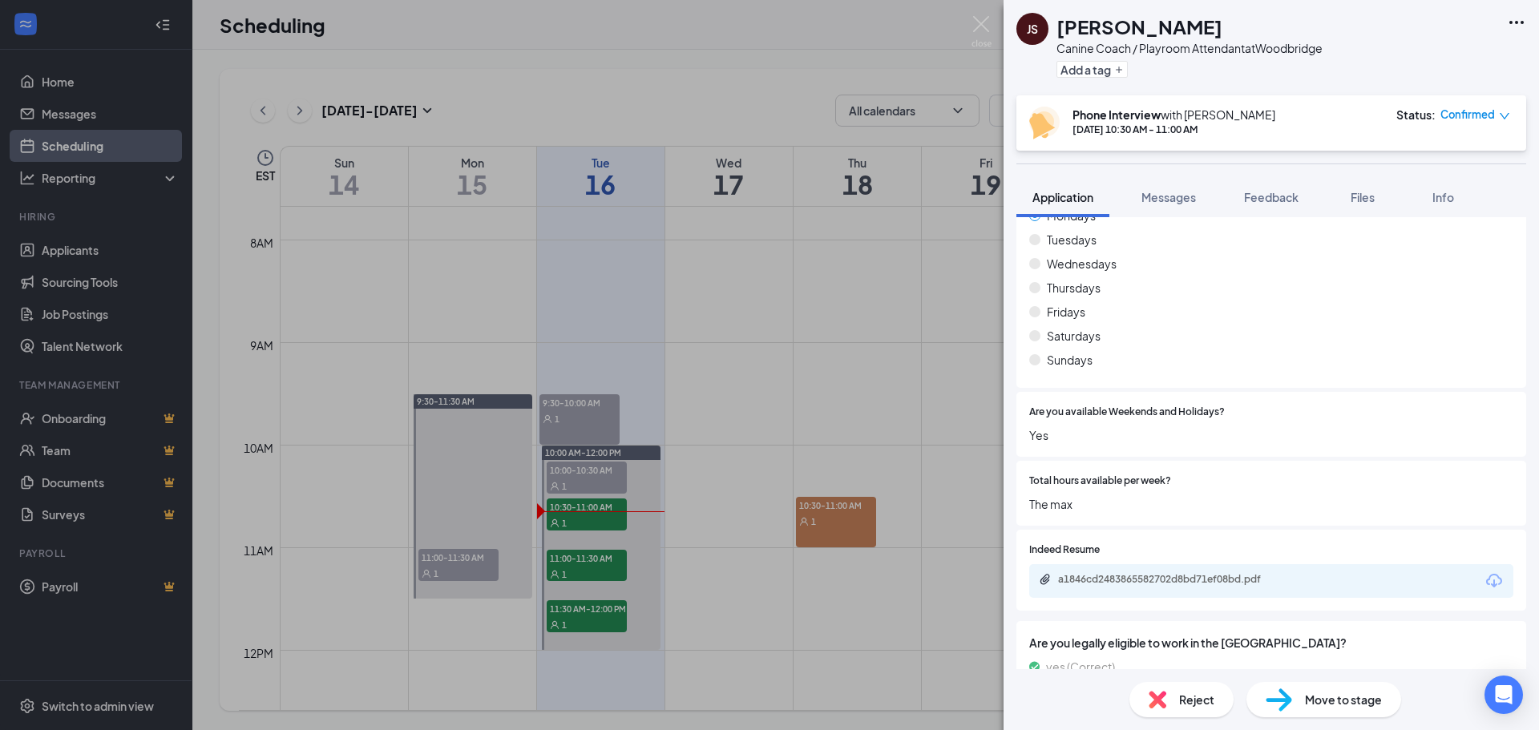
scroll to position [882, 0]
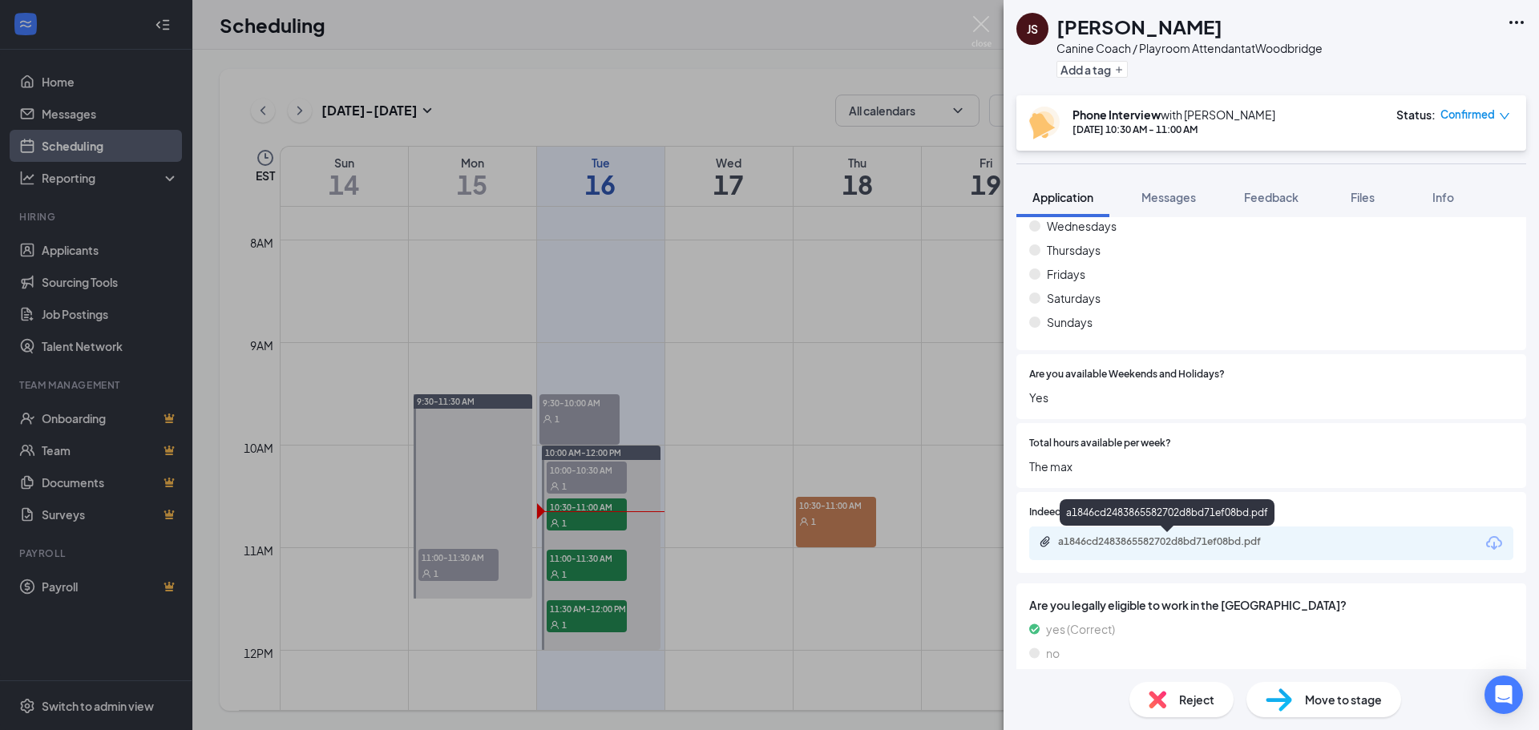
click at [1206, 543] on div "a1846cd2483865582702d8bd71ef08bd.pdf" at bounding box center [1170, 542] width 224 height 13
